Goal: Information Seeking & Learning: Check status

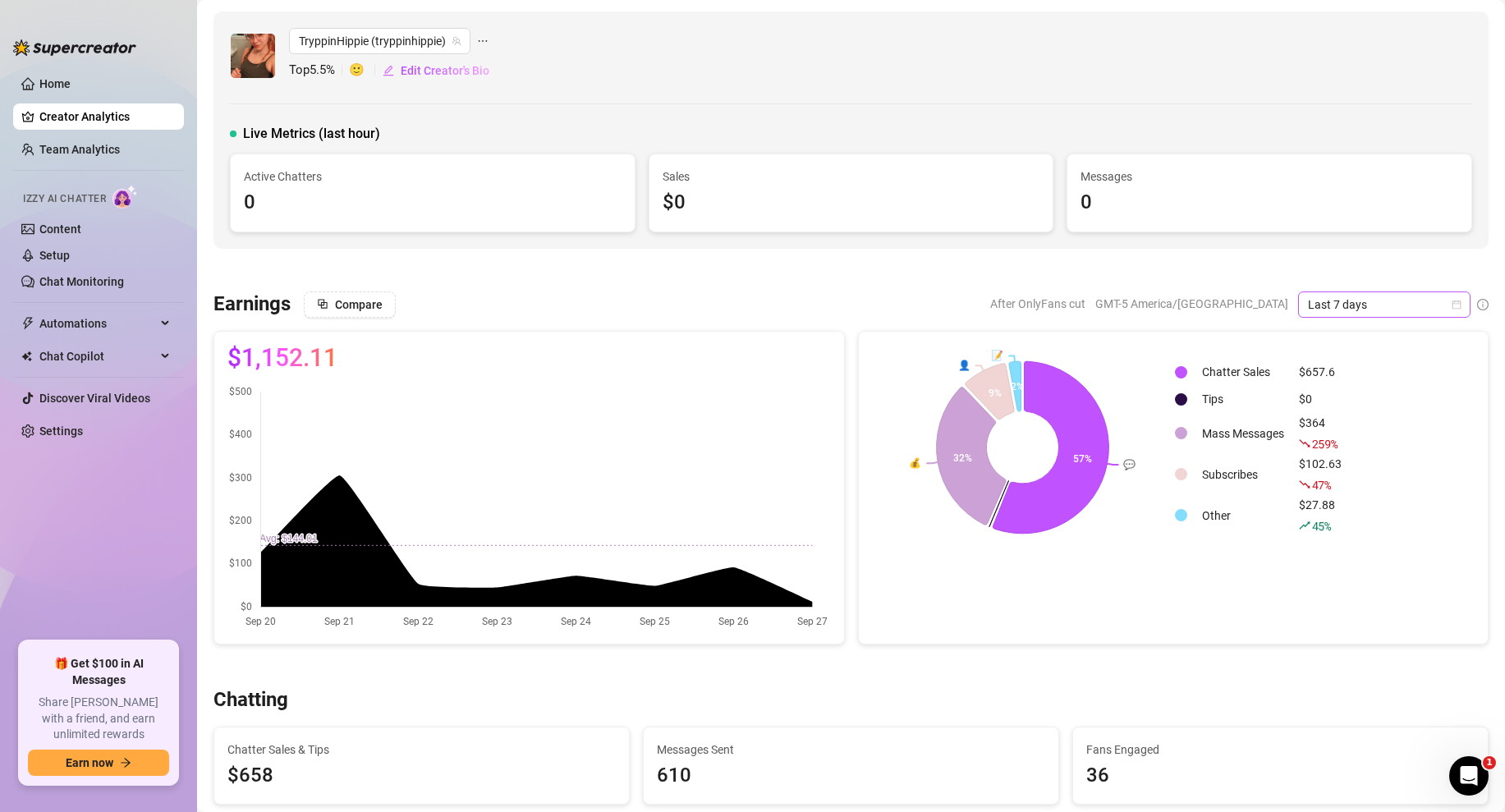
click at [1457, 301] on icon "calendar" at bounding box center [1456, 304] width 10 height 10
click at [1338, 446] on div "Custom date" at bounding box center [1384, 442] width 146 height 18
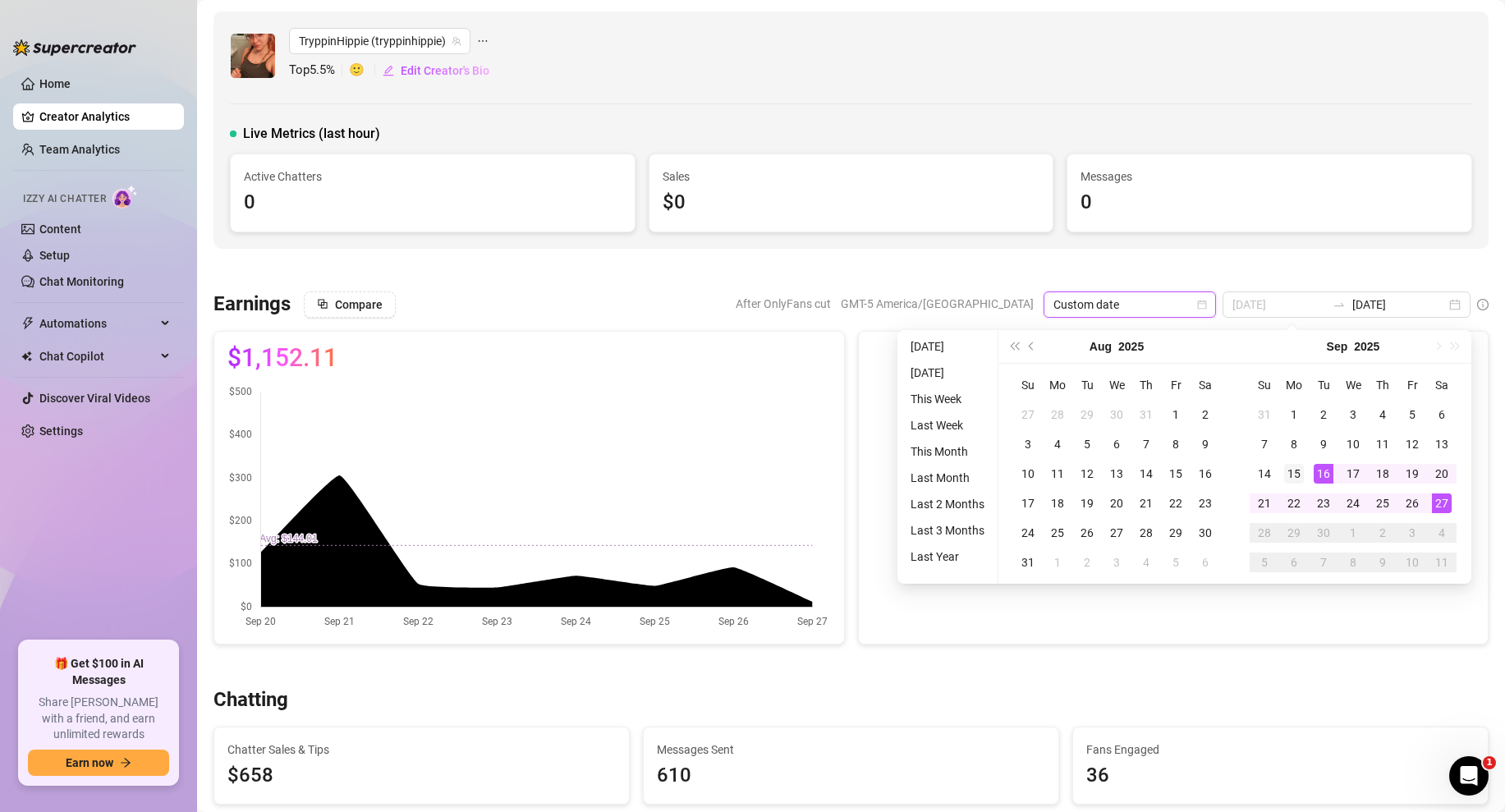
type input "[DATE]"
click at [1295, 476] on div "15" at bounding box center [1293, 473] width 20 height 20
type input "[DATE]"
click at [1447, 502] on div "27" at bounding box center [1441, 502] width 20 height 20
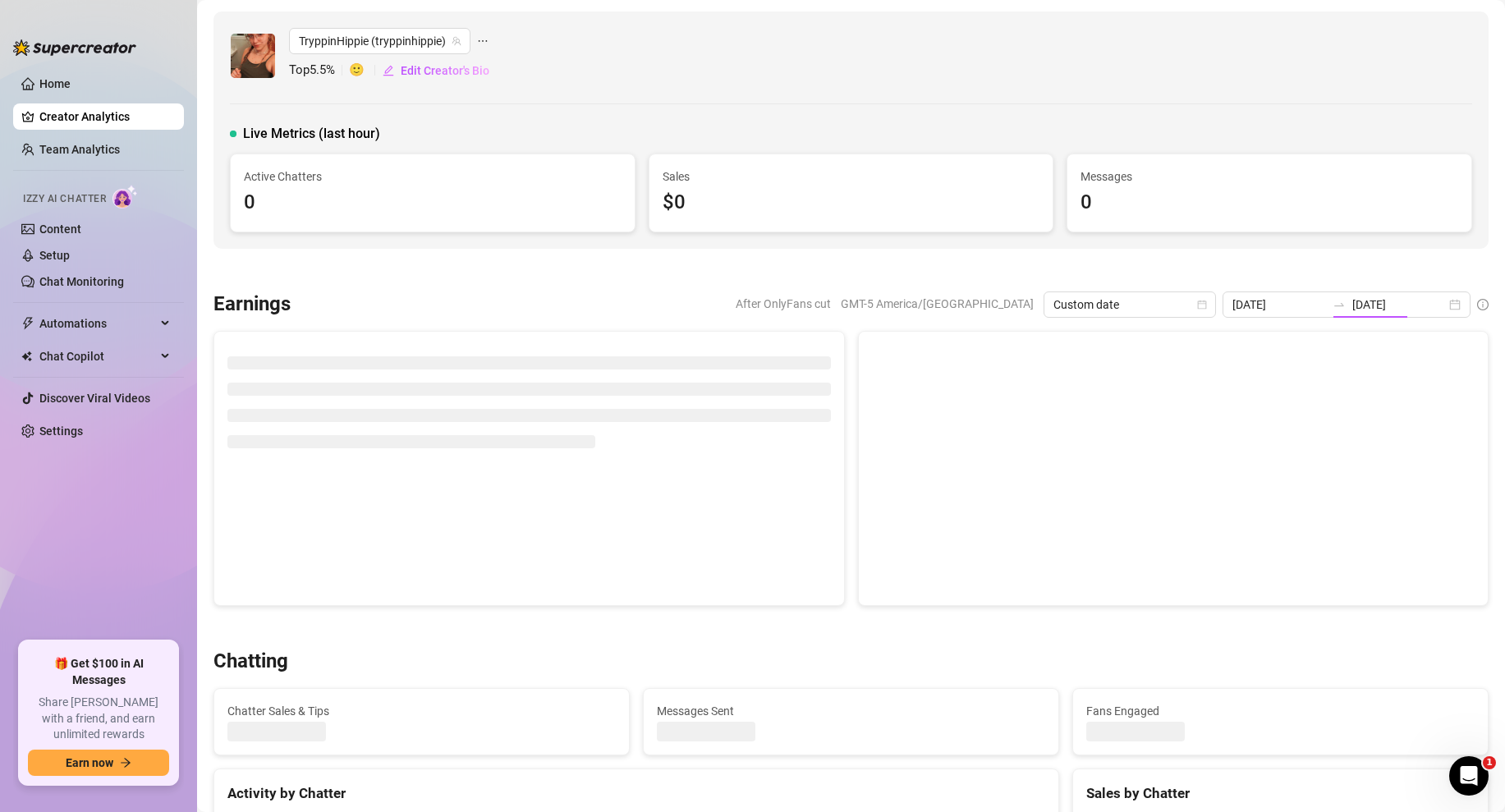
type input "[DATE]"
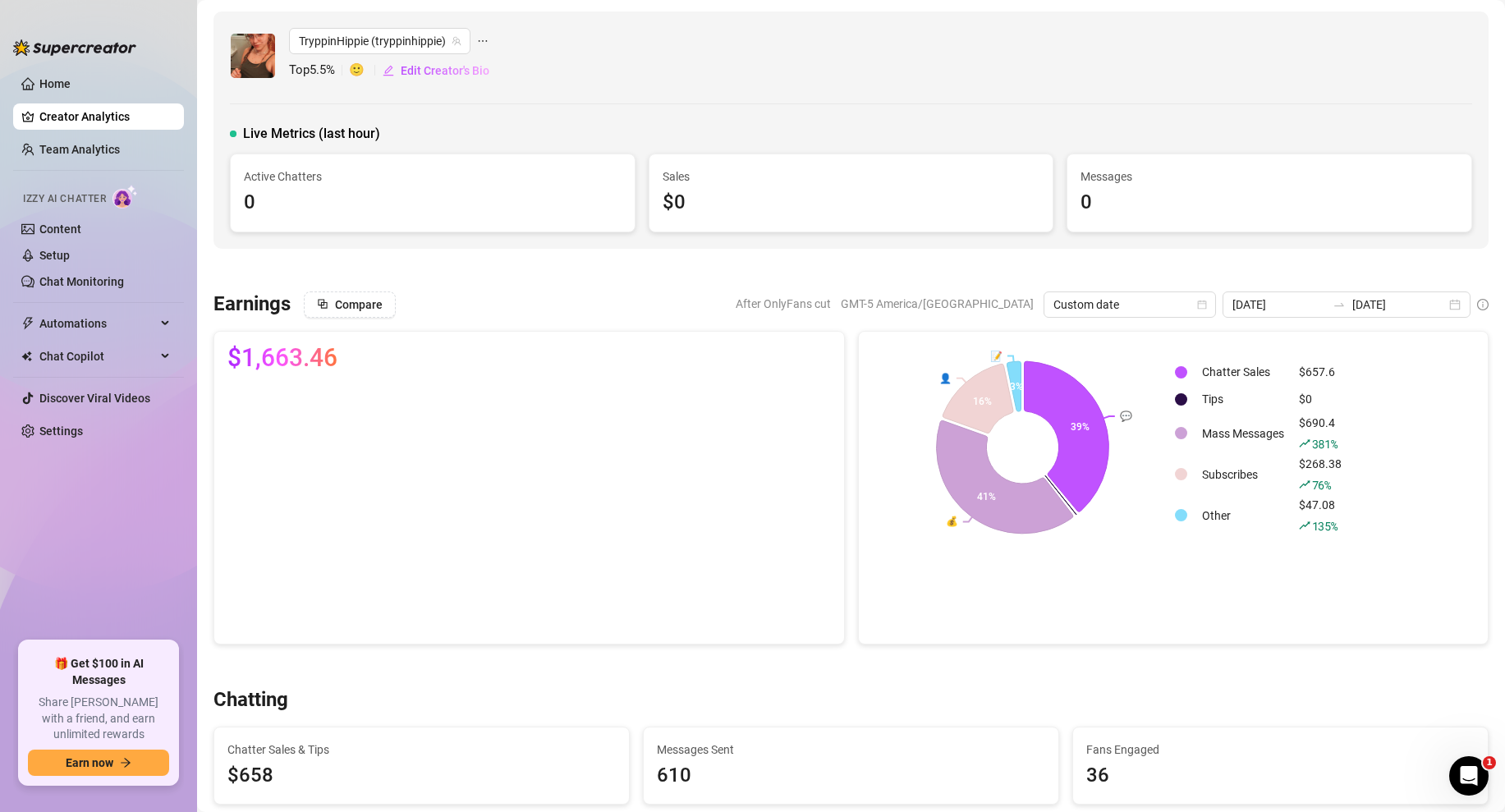
click at [700, 276] on div at bounding box center [850, 270] width 1275 height 17
click at [88, 148] on link "Team Analytics" at bounding box center [79, 149] width 80 height 13
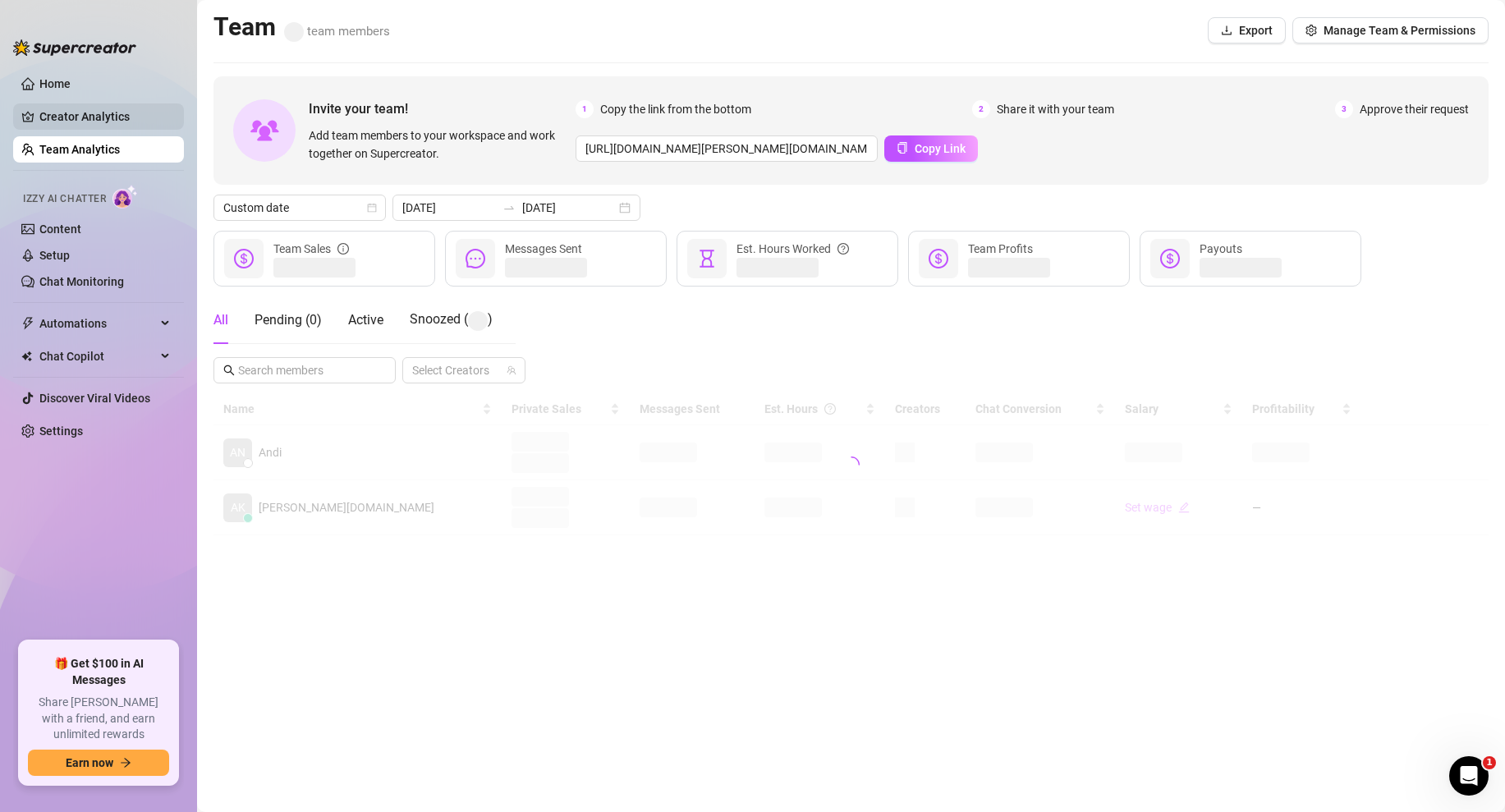
click at [115, 113] on link "Creator Analytics" at bounding box center [104, 117] width 131 height 26
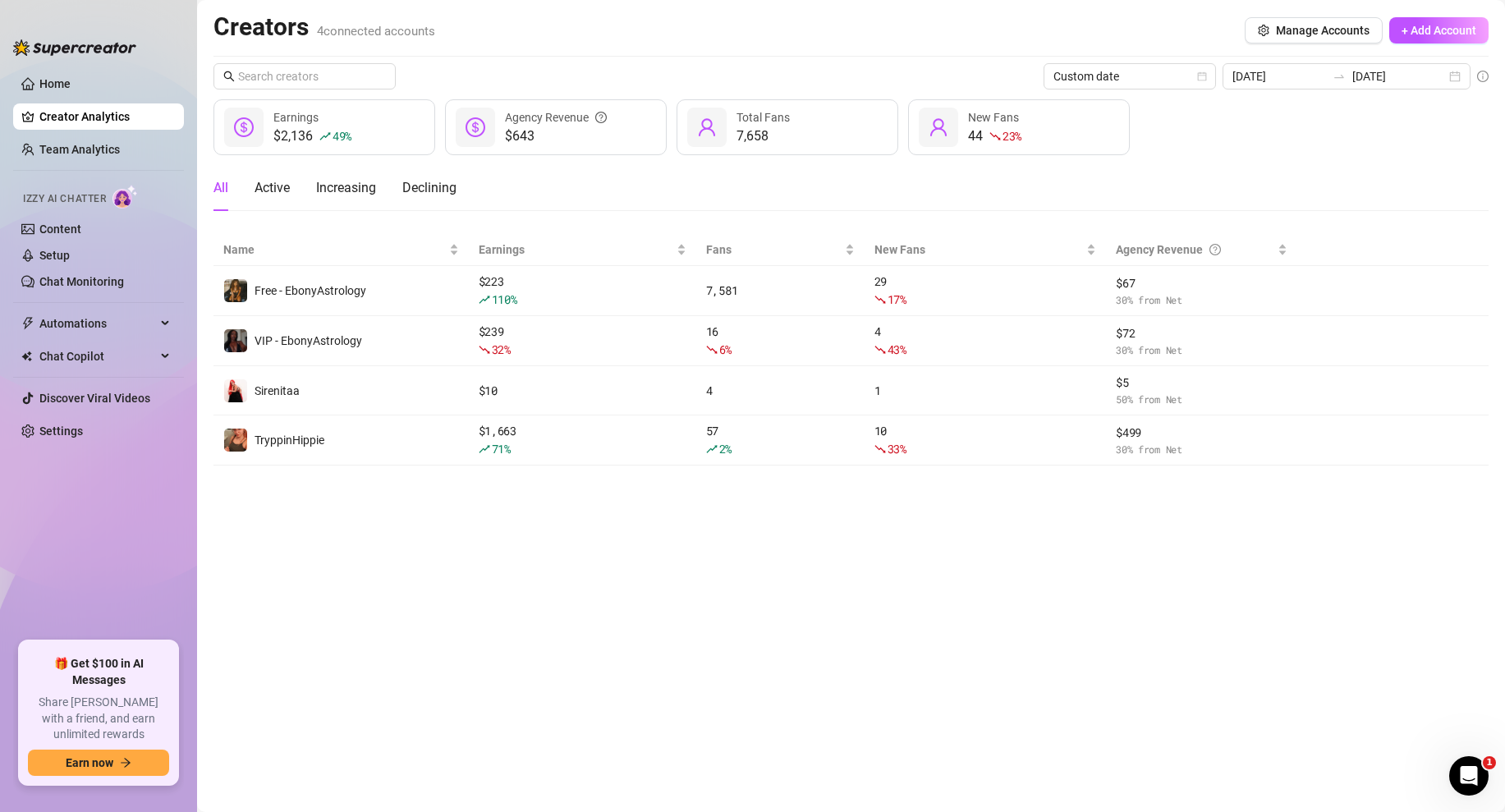
click at [666, 586] on main "Creators 4 connected accounts Manage Accounts + Add Account Custom date [DATE] …" at bounding box center [850, 406] width 1307 height 812
